Goal: Task Accomplishment & Management: Manage account settings

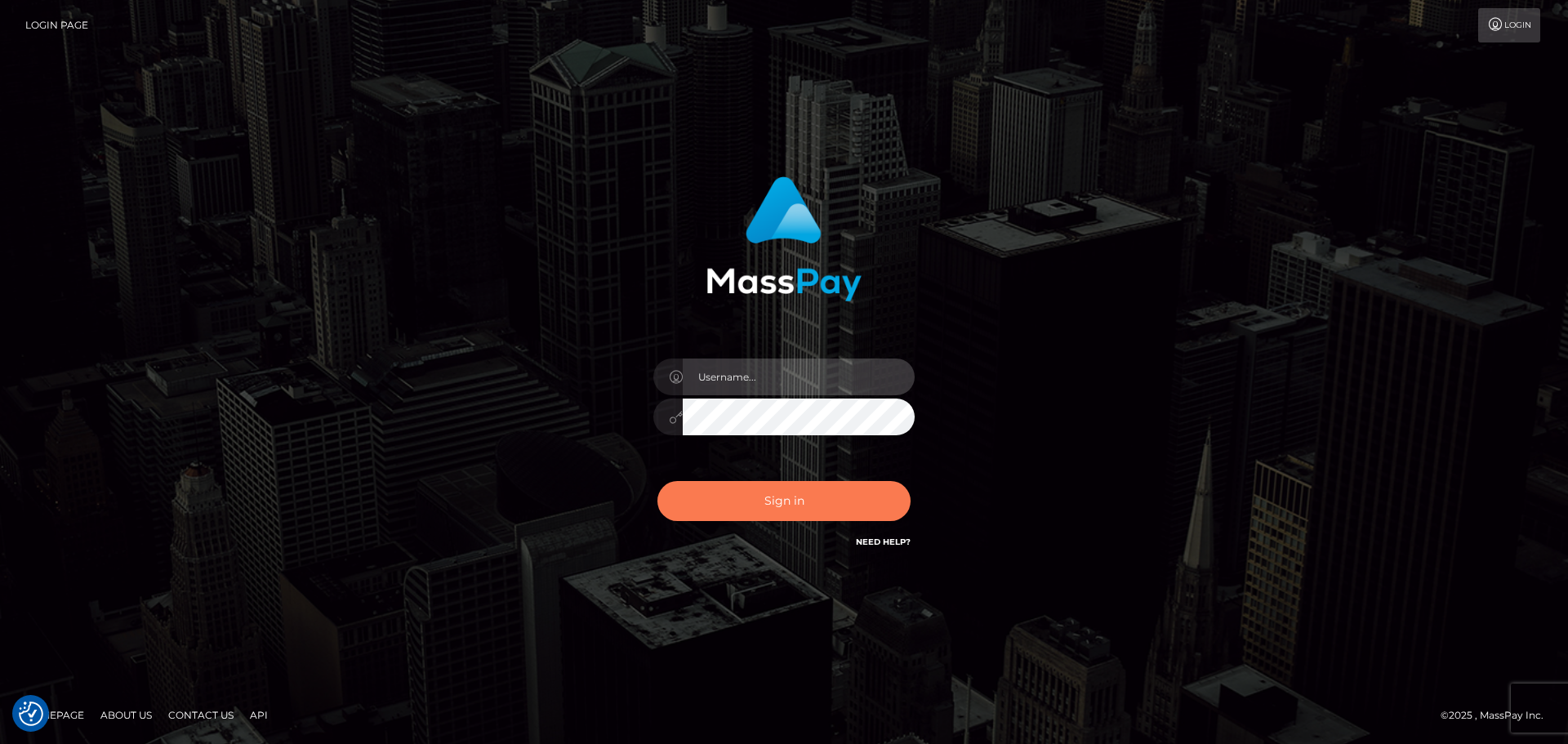
type input "hello.feetfinder"
click at [795, 499] on button "Sign in" at bounding box center [783, 500] width 253 height 40
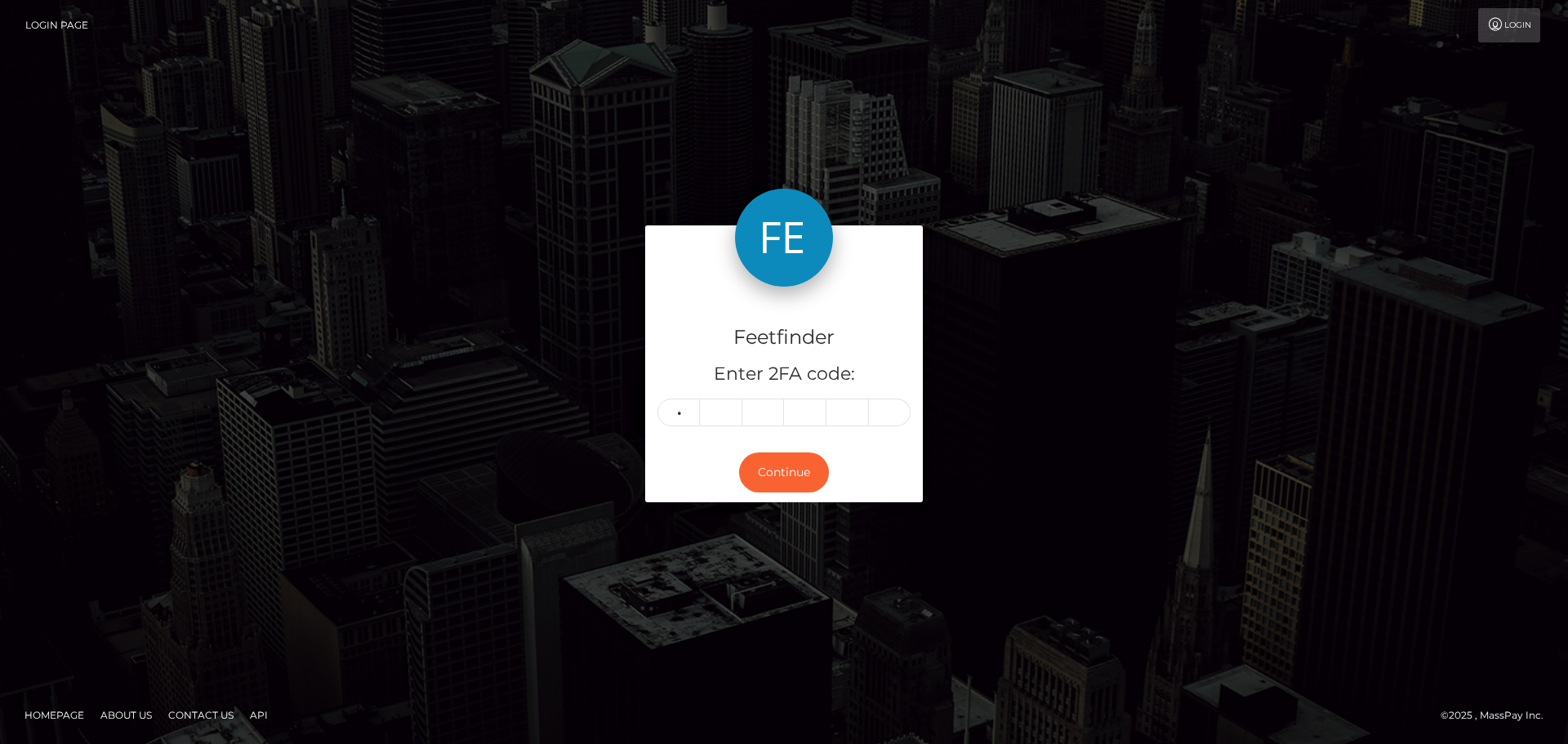
type input "2"
type input "6"
type input "3"
type input "9"
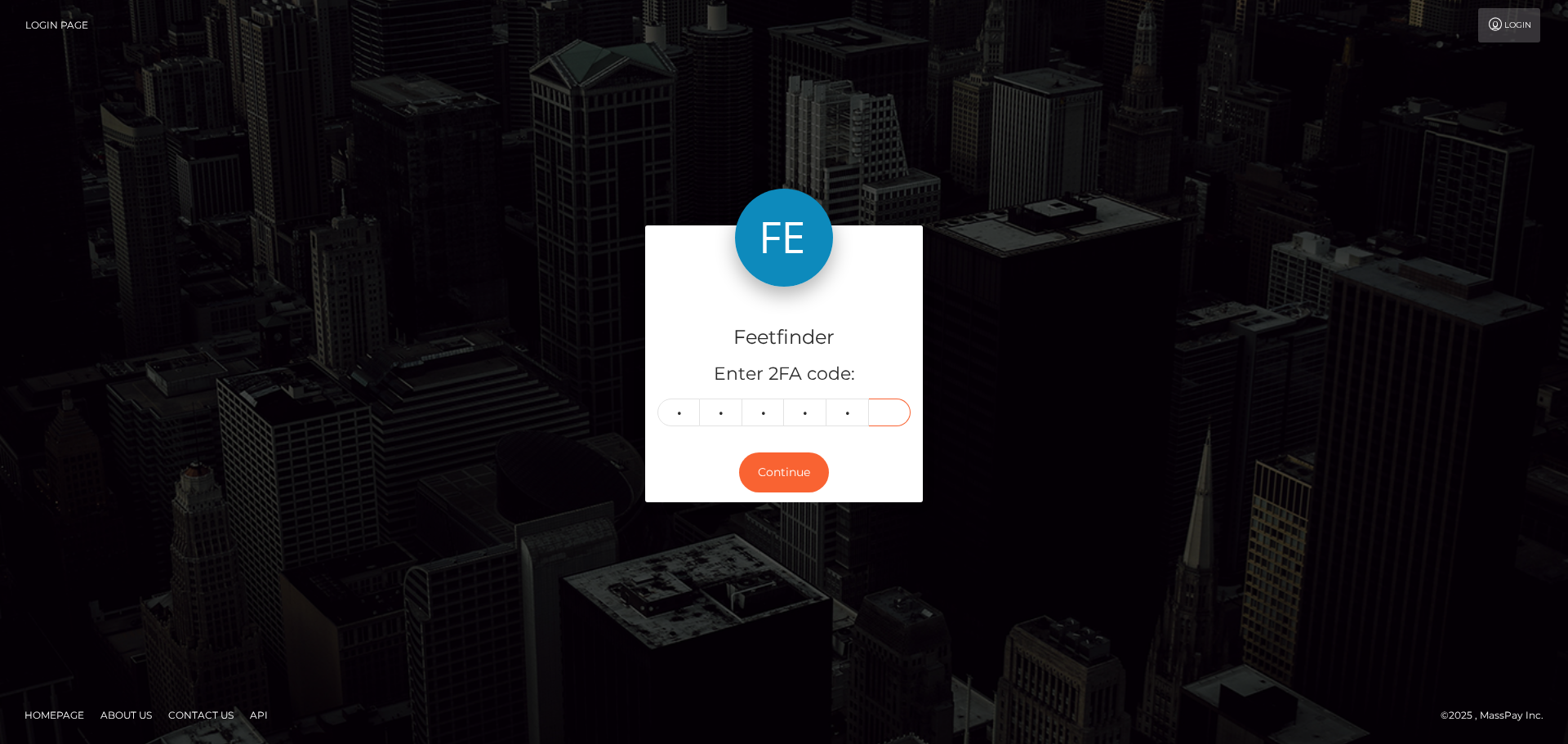
type input "0"
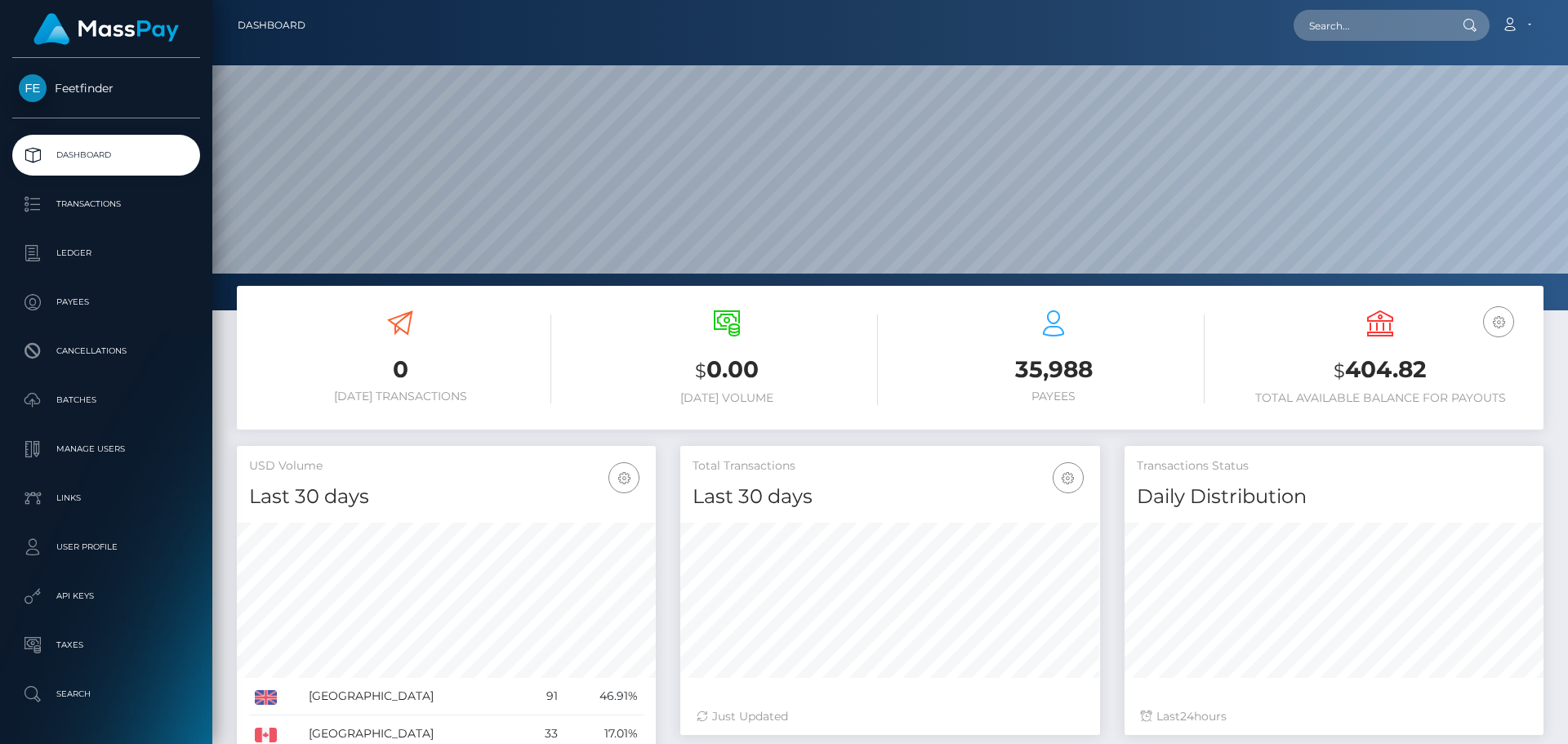
scroll to position [290, 420]
